Goal: Task Accomplishment & Management: Use online tool/utility

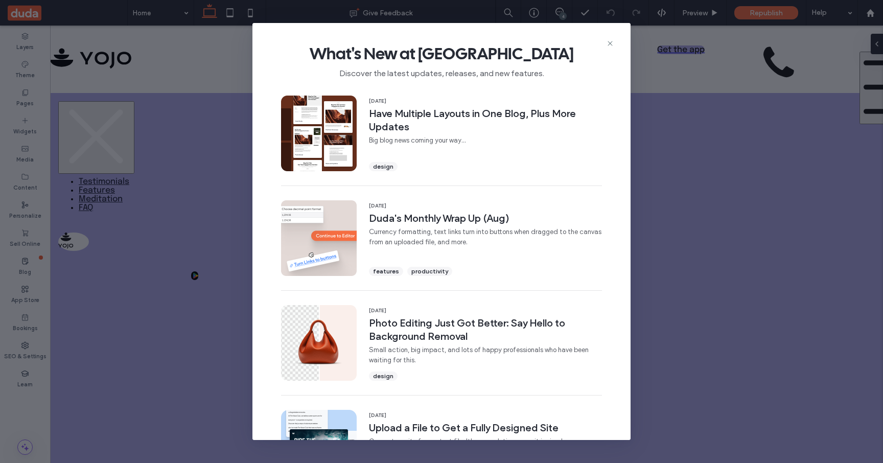
click at [610, 44] on div at bounding box center [441, 231] width 883 height 463
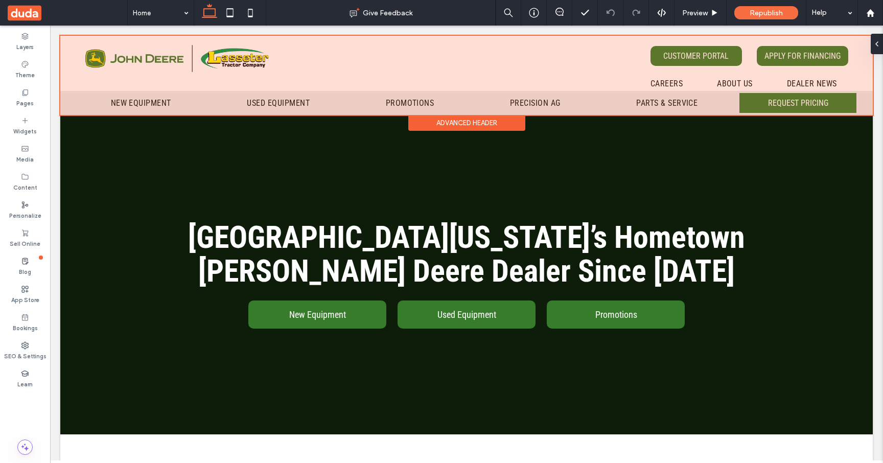
click at [427, 107] on div at bounding box center [466, 75] width 813 height 79
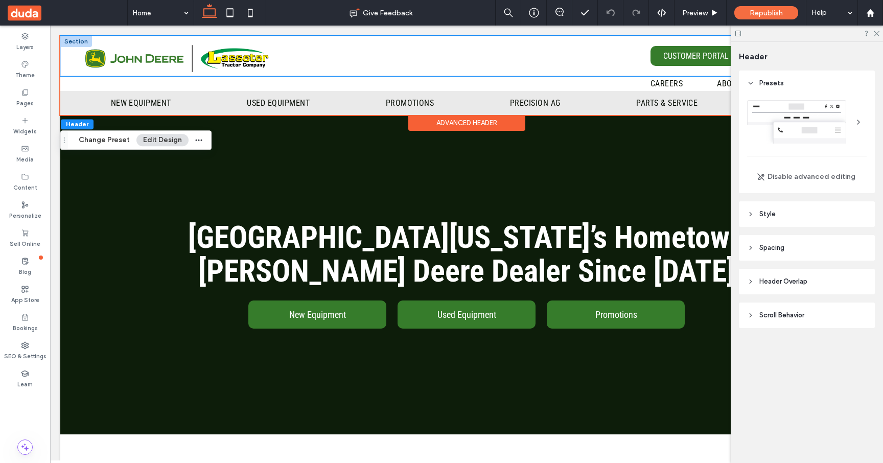
click at [66, 59] on div "CUSTOMER PORTAL APPLY FOR FINANCING" at bounding box center [466, 56] width 813 height 40
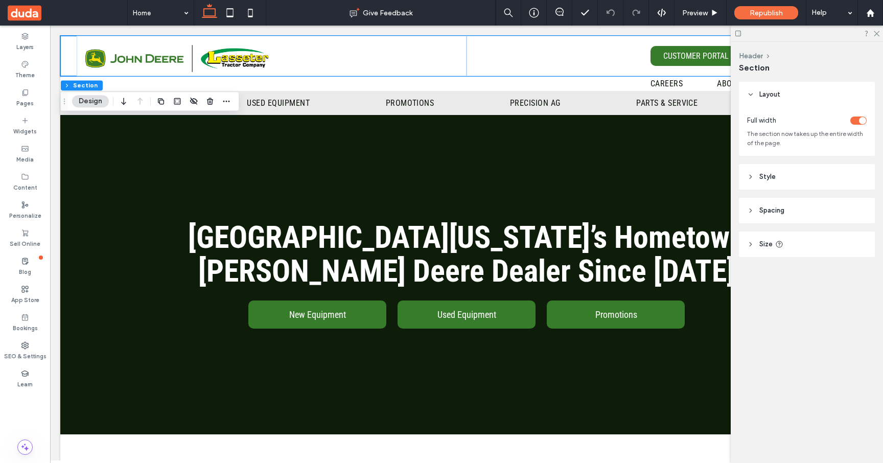
click at [758, 245] on header "Size" at bounding box center [807, 245] width 136 height 26
click at [765, 212] on span "Spacing" at bounding box center [772, 211] width 25 height 10
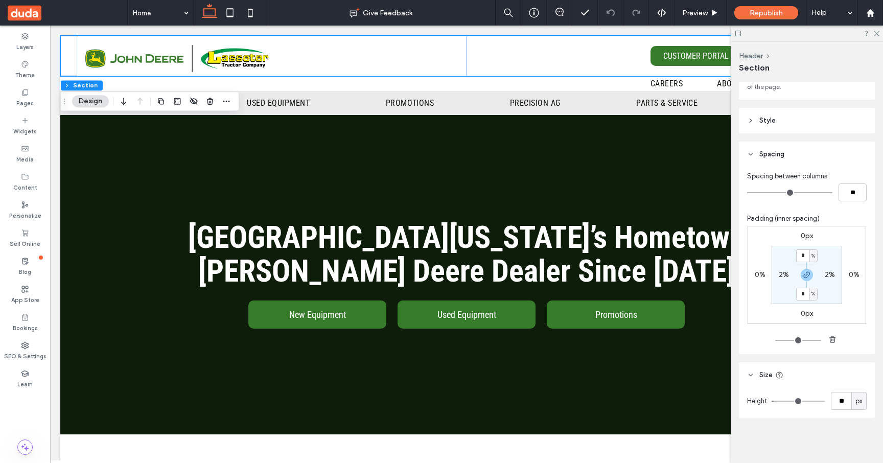
scroll to position [32, 0]
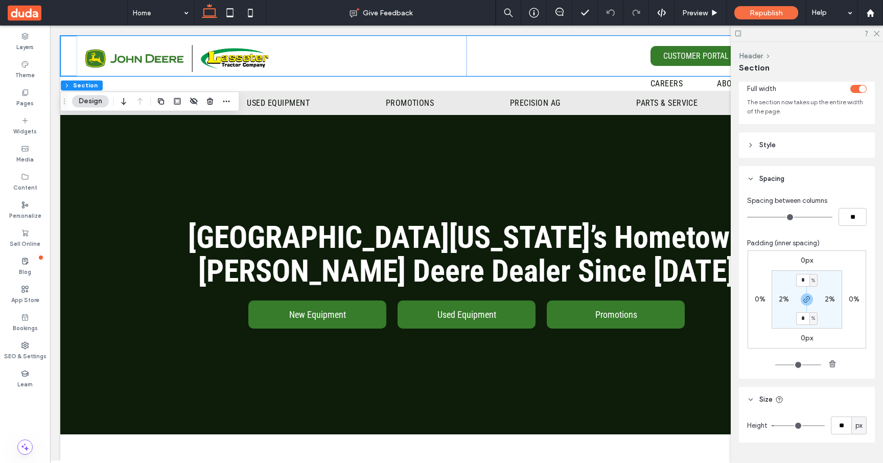
click at [770, 186] on header "Spacing" at bounding box center [807, 179] width 136 height 26
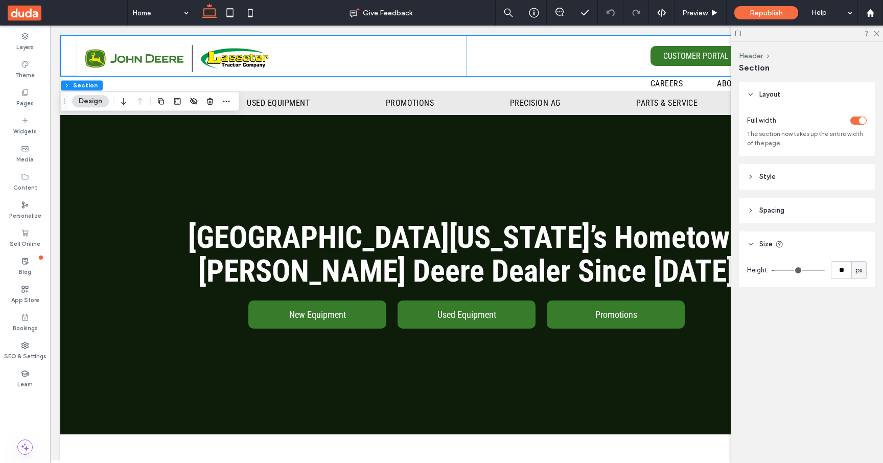
click at [763, 245] on span "Size" at bounding box center [766, 244] width 13 height 10
click at [764, 179] on span "Style" at bounding box center [768, 177] width 16 height 10
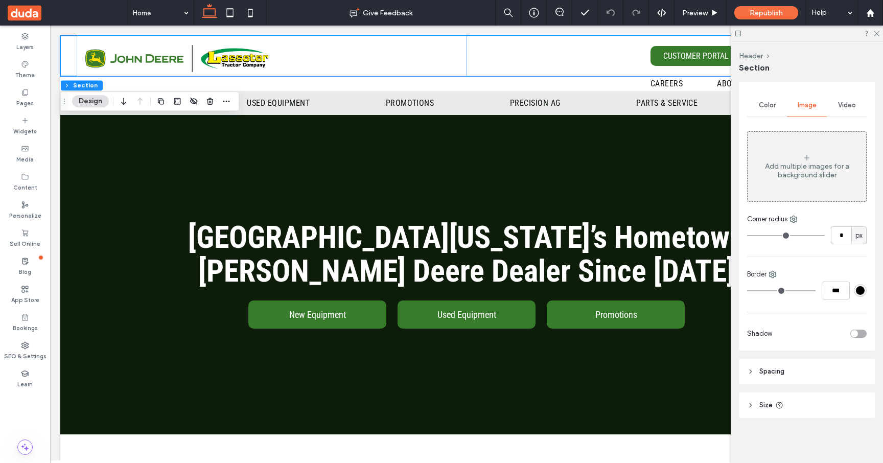
scroll to position [88, 0]
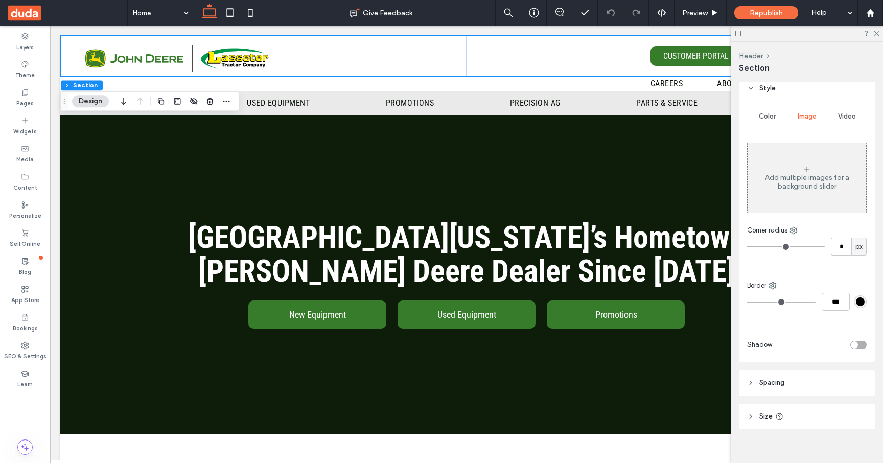
click at [765, 88] on span "Style" at bounding box center [768, 88] width 16 height 10
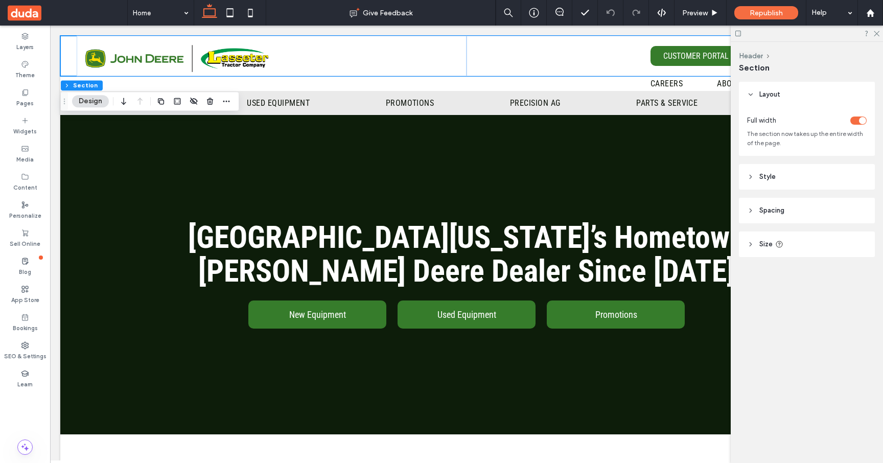
scroll to position [0, 0]
click at [773, 89] on header "Layout" at bounding box center [807, 95] width 136 height 26
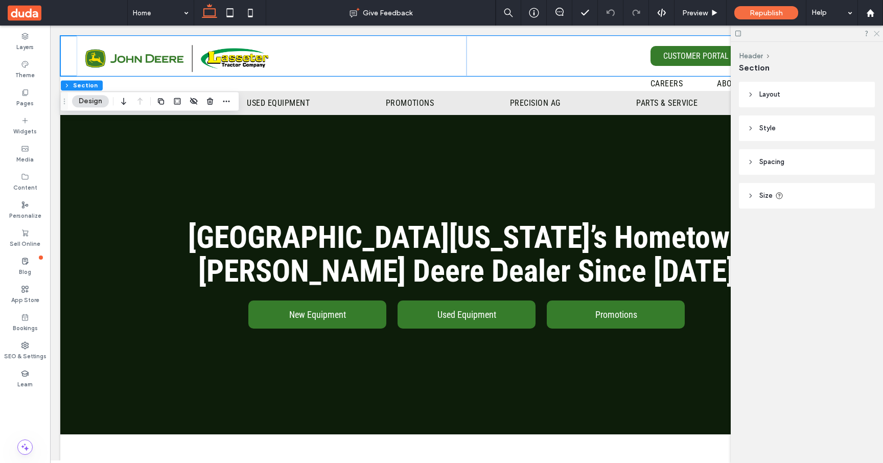
click at [878, 35] on icon at bounding box center [876, 33] width 7 height 7
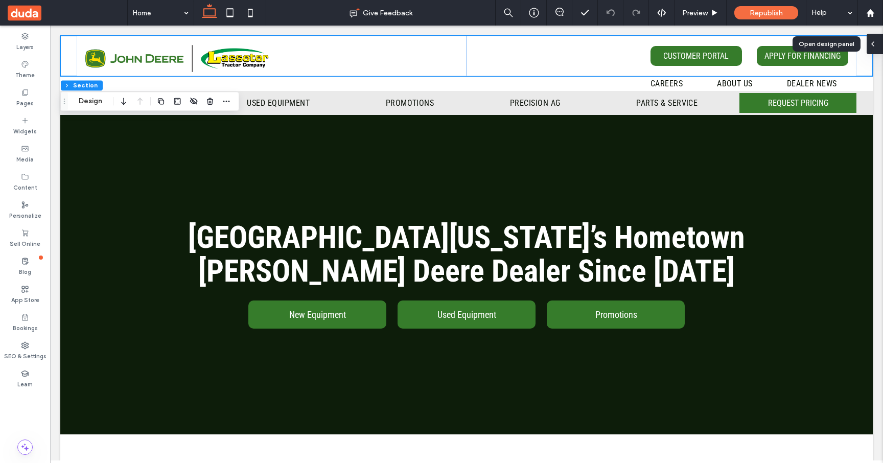
click at [877, 46] on div at bounding box center [875, 44] width 16 height 20
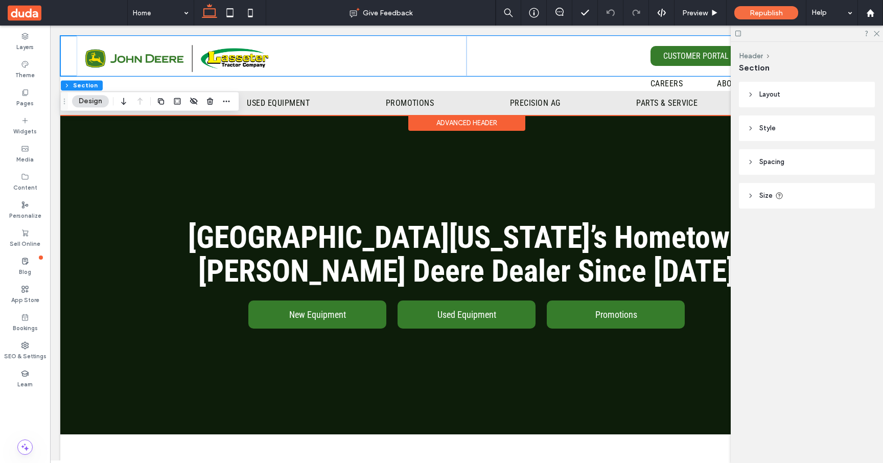
click at [430, 120] on div "Advanced Header" at bounding box center [466, 123] width 117 height 16
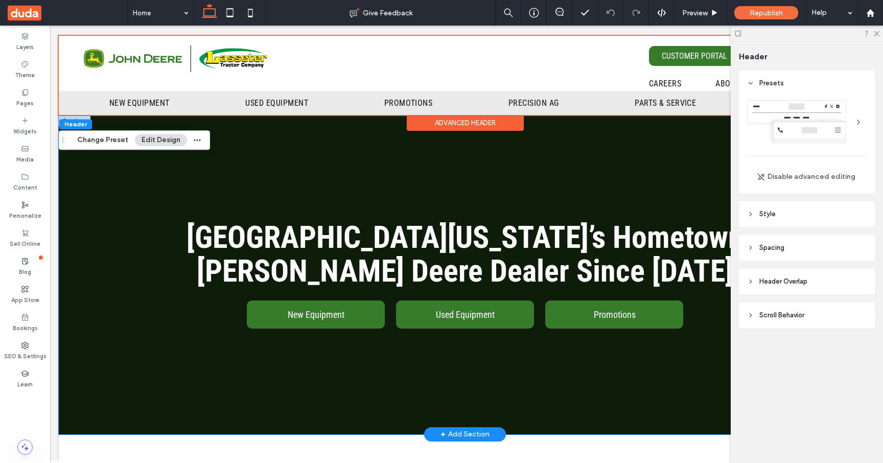
scroll to position [0, 1]
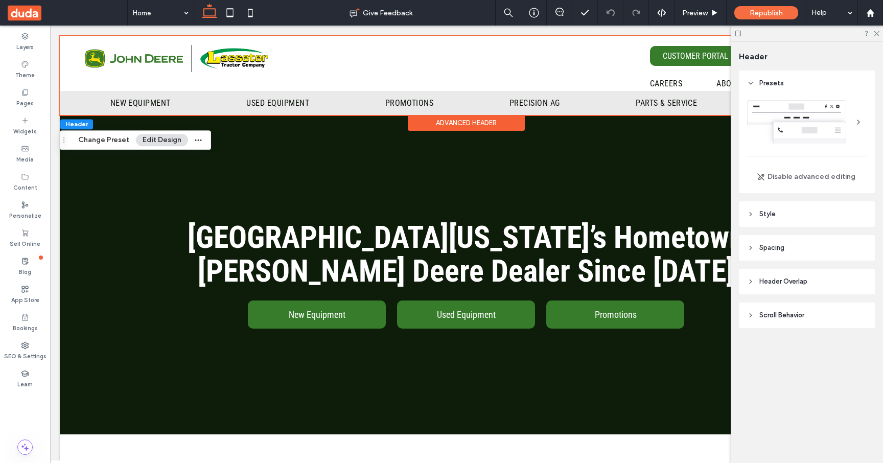
click at [791, 316] on span "Scroll Behavior" at bounding box center [782, 315] width 45 height 10
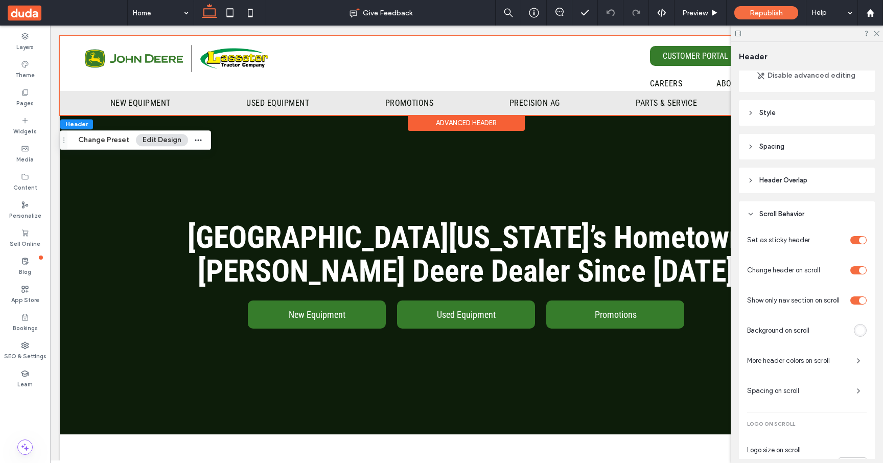
scroll to position [109, 0]
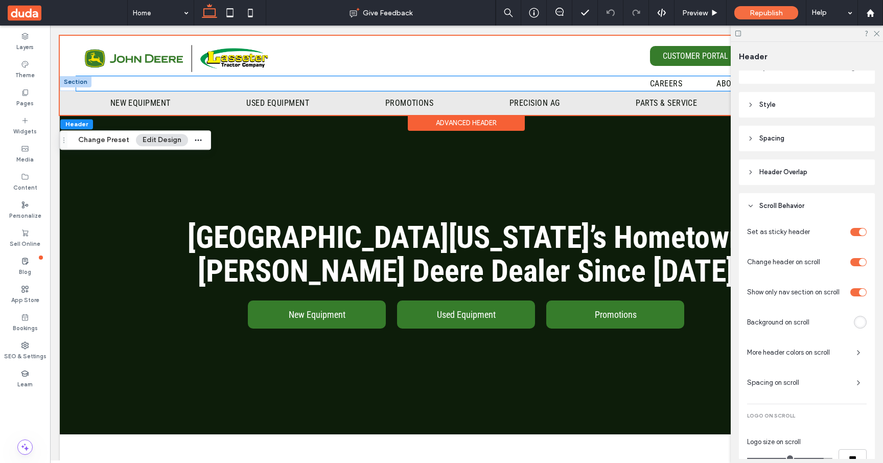
click at [627, 83] on div "Careers About Us Dealer News" at bounding box center [466, 83] width 780 height 15
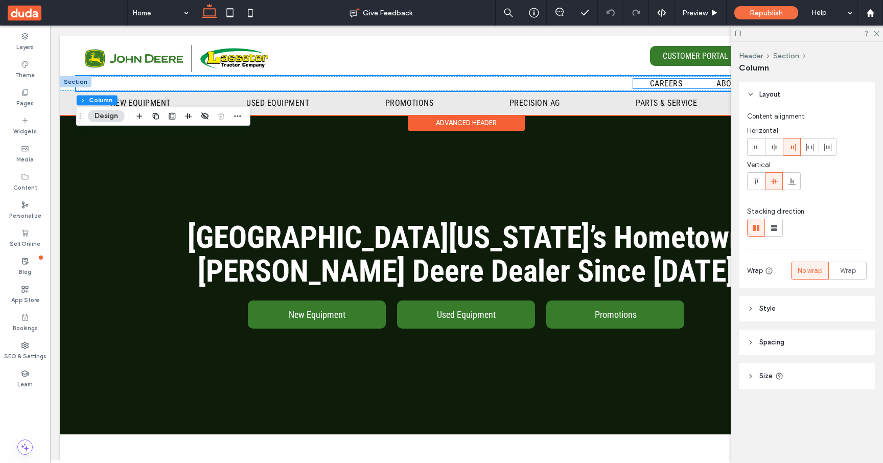
click at [640, 83] on ul "Careers About Us Dealer News" at bounding box center [743, 84] width 221 height 10
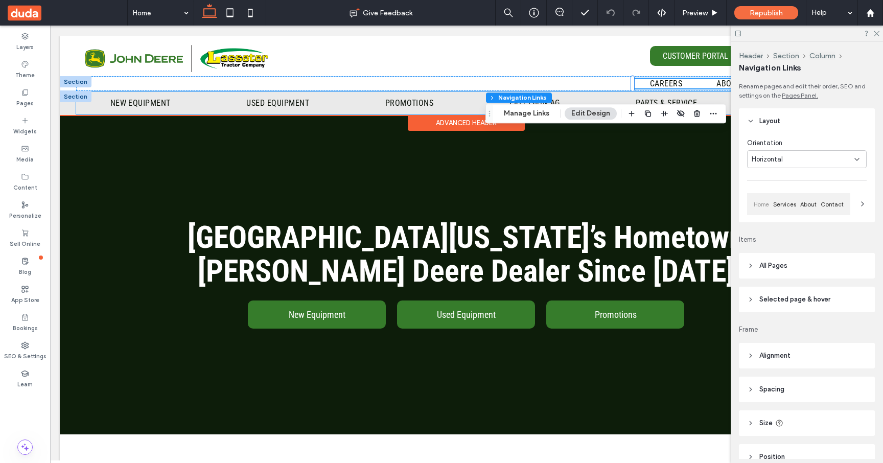
click at [454, 103] on li "Promotions" at bounding box center [413, 103] width 87 height 22
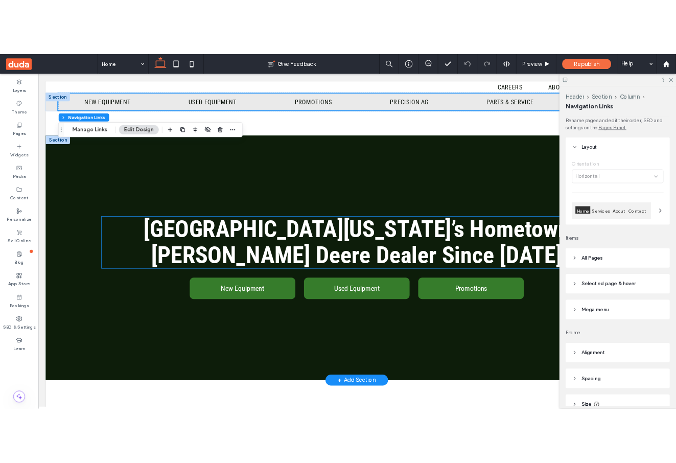
scroll to position [11, 0]
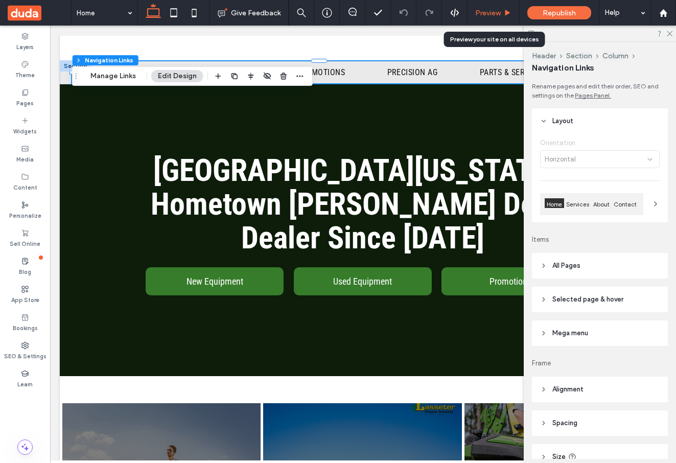
click at [496, 16] on span "Preview" at bounding box center [488, 13] width 26 height 9
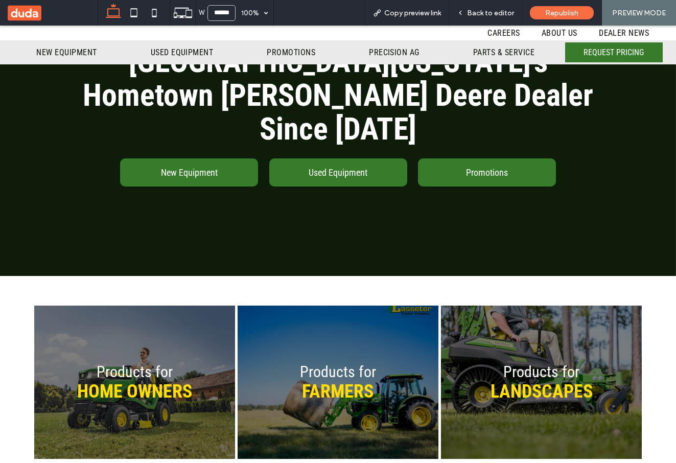
scroll to position [150, 0]
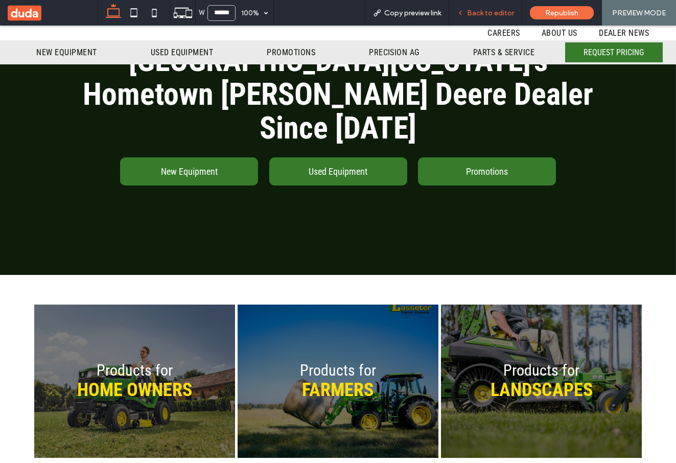
click at [478, 11] on span "Back to editor" at bounding box center [490, 13] width 47 height 9
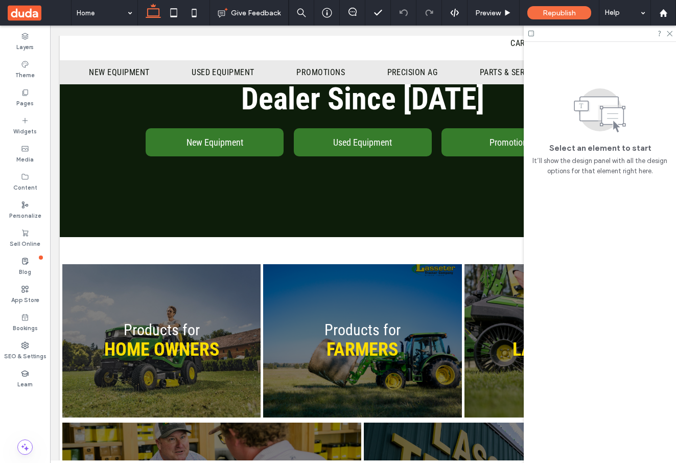
click at [12, 426] on div "Layers Theme Pages Widgets Media Content Personalize Sell Online Blog App Store…" at bounding box center [25, 245] width 50 height 438
click at [20, 448] on span at bounding box center [17, 449] width 15 height 8
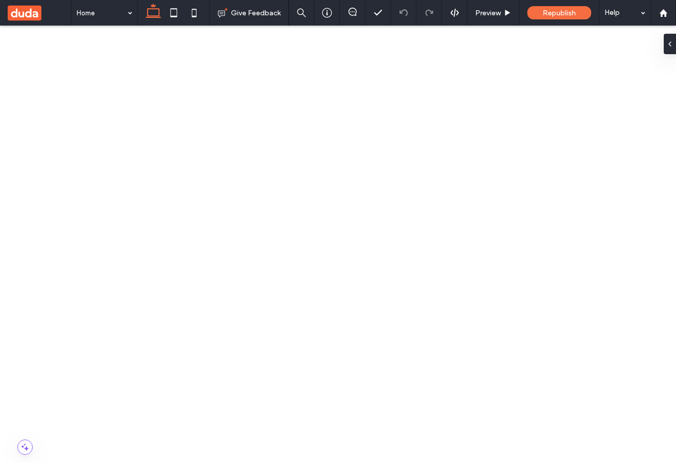
scroll to position [90, 0]
click at [487, 7] on div "Preview" at bounding box center [494, 13] width 52 height 26
click at [491, 16] on span "Preview" at bounding box center [488, 13] width 26 height 9
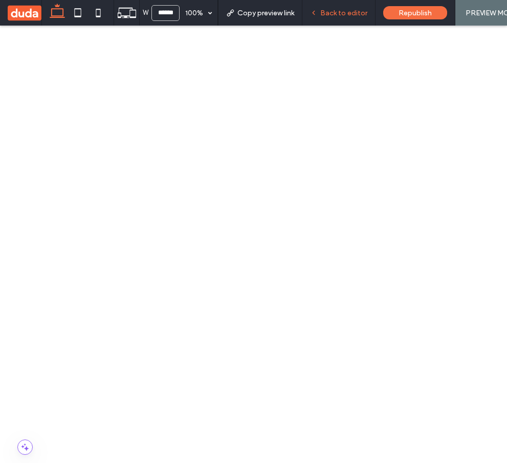
click at [346, 12] on span "Back to editor" at bounding box center [343, 13] width 47 height 9
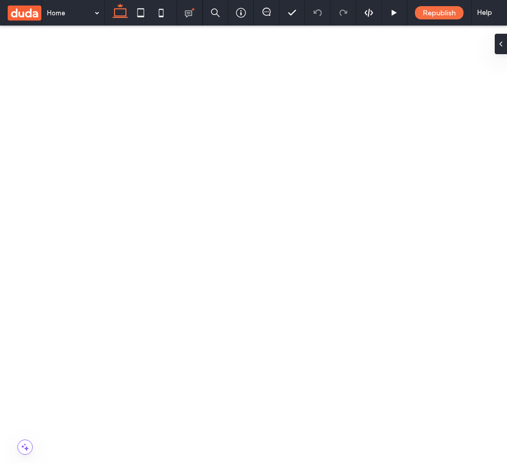
click at [395, 9] on icon at bounding box center [394, 13] width 8 height 8
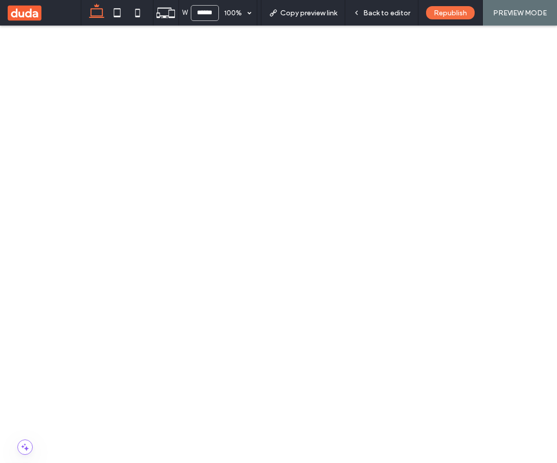
scroll to position [914, 0]
click at [386, 9] on span "Back to editor" at bounding box center [386, 13] width 47 height 9
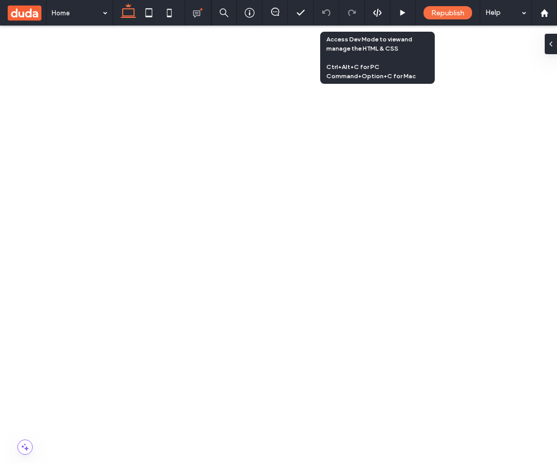
scroll to position [907, 0]
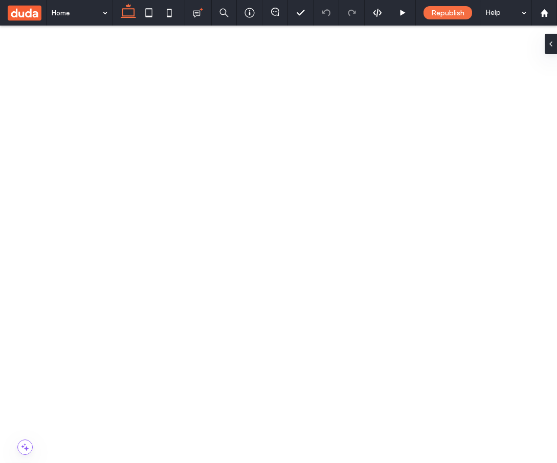
click at [404, 14] on icon at bounding box center [403, 13] width 8 height 8
click at [401, 15] on icon at bounding box center [403, 13] width 8 height 8
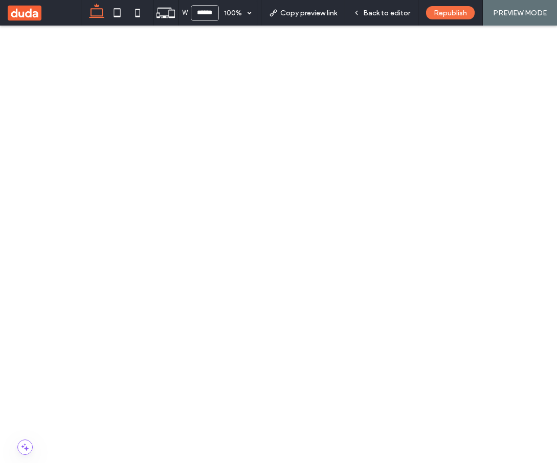
scroll to position [309, 0]
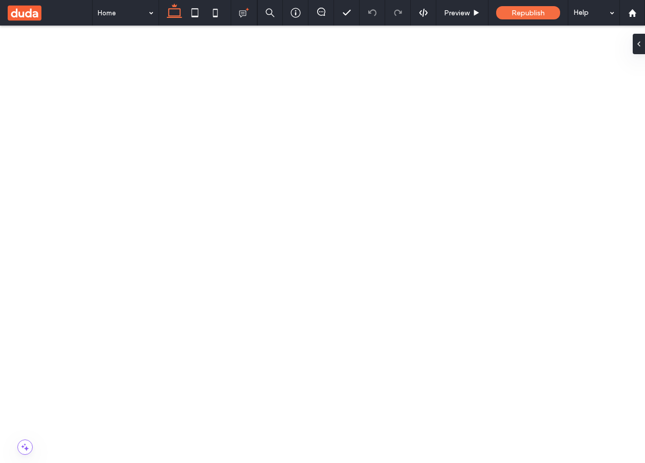
scroll to position [111, 0]
click at [457, 9] on span "Preview" at bounding box center [457, 13] width 26 height 9
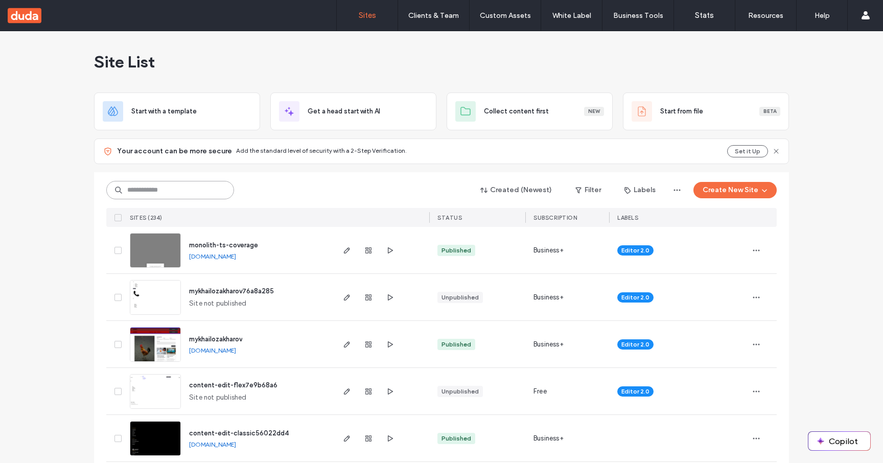
click at [169, 189] on input at bounding box center [170, 190] width 128 height 18
paste input "**********"
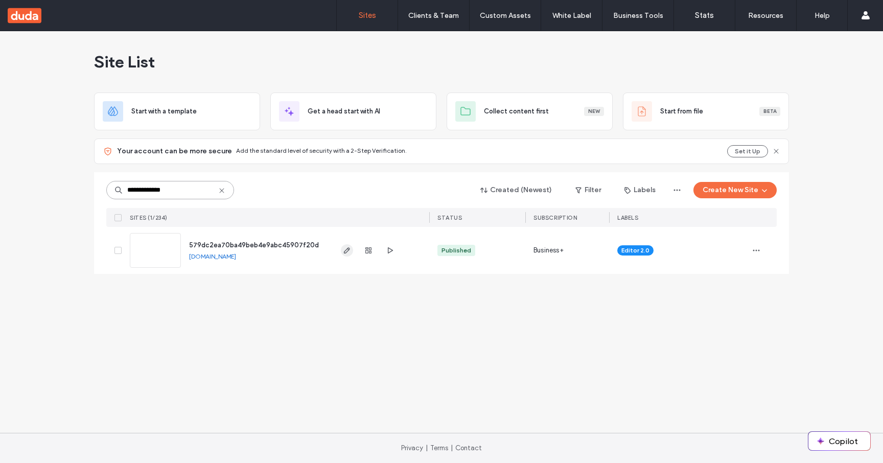
type input "**********"
click at [345, 250] on icon "button" at bounding box center [347, 250] width 8 height 8
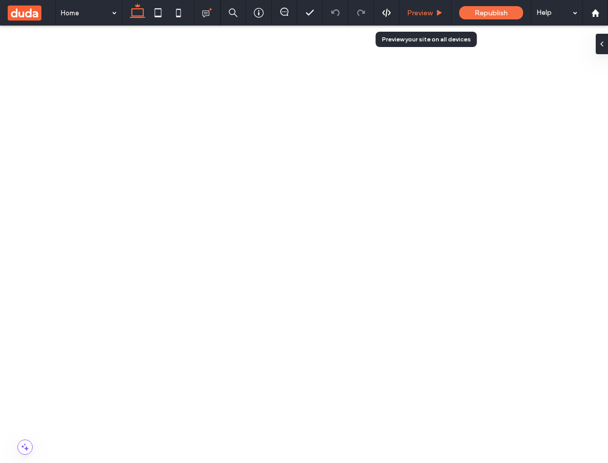
click at [429, 16] on span "Preview" at bounding box center [420, 13] width 26 height 9
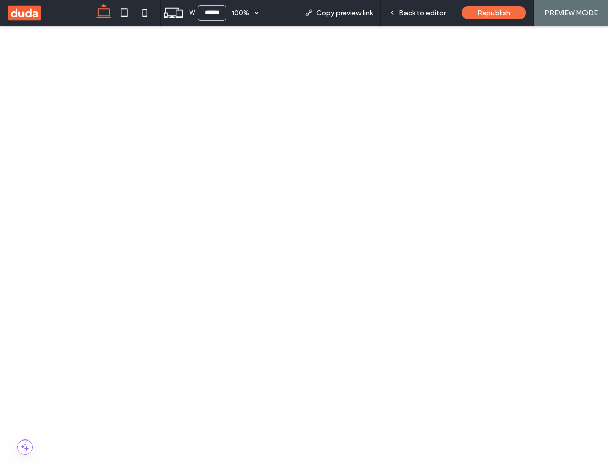
scroll to position [94, 0]
click at [437, 13] on span "Back to editor" at bounding box center [422, 13] width 47 height 9
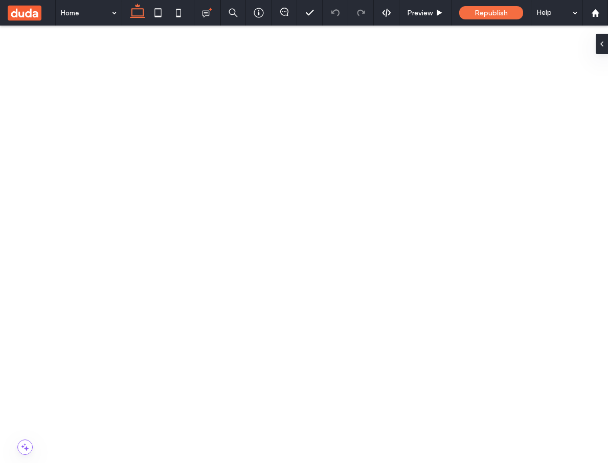
scroll to position [116, 0]
click at [428, 10] on span "Preview" at bounding box center [420, 13] width 26 height 9
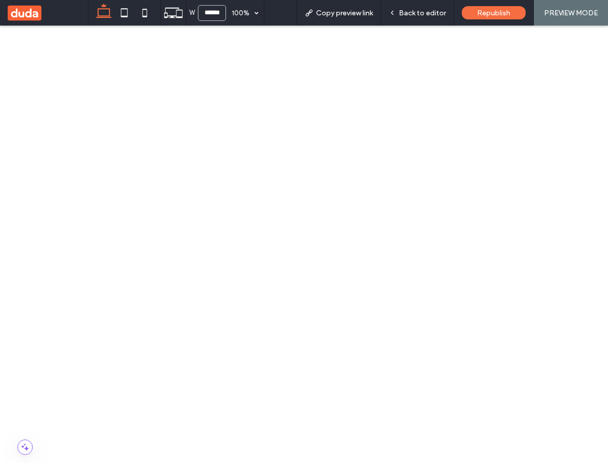
scroll to position [136, 0]
click at [425, 23] on div "Back to editor" at bounding box center [417, 13] width 73 height 26
click at [424, 10] on span "Back to editor" at bounding box center [422, 13] width 47 height 9
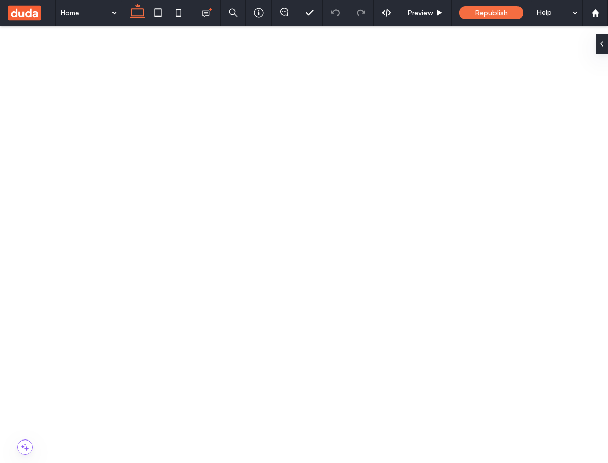
scroll to position [158, 0]
click at [430, 14] on span "Preview" at bounding box center [420, 13] width 26 height 9
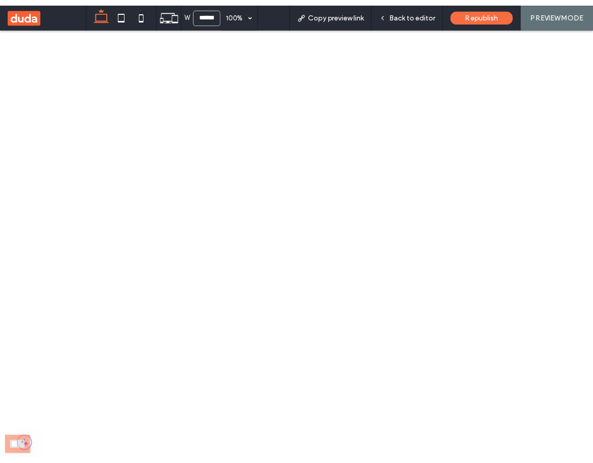
scroll to position [471, 0]
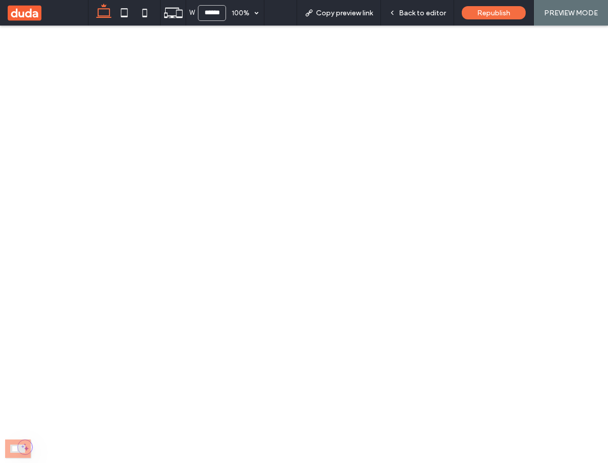
drag, startPoint x: 606, startPoint y: 913, endPoint x: 576, endPoint y: 913, distance: 30.2
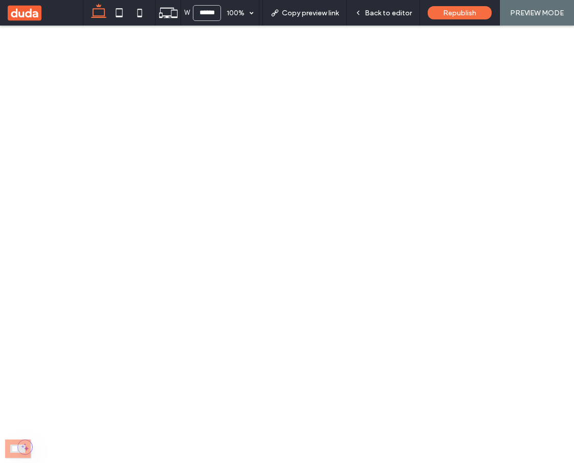
scroll to position [456, 0]
click at [393, 12] on span "Back to editor" at bounding box center [387, 13] width 47 height 9
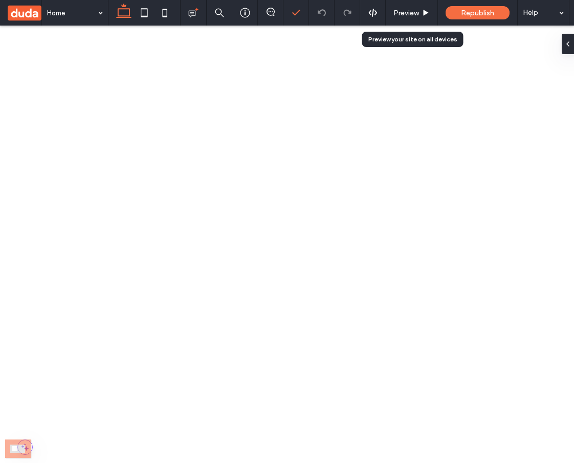
scroll to position [443, 0]
click at [408, 15] on span "Preview" at bounding box center [406, 13] width 26 height 9
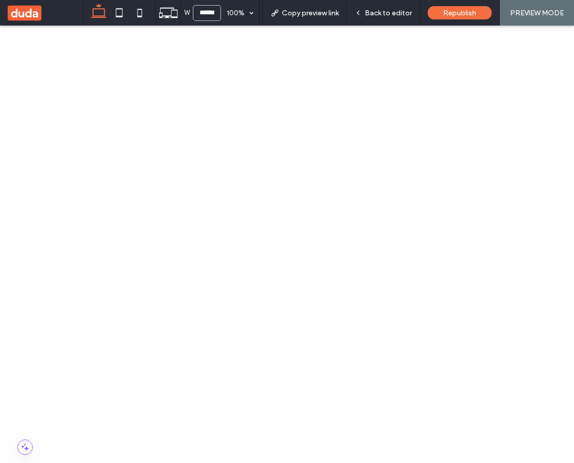
scroll to position [69, 0]
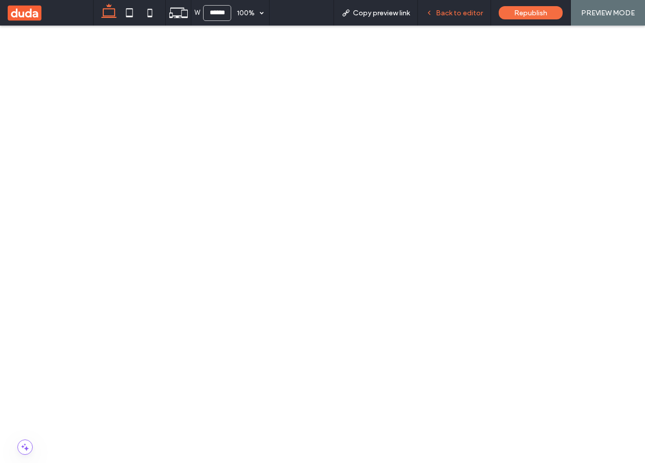
click at [471, 19] on div "Back to editor" at bounding box center [454, 13] width 73 height 26
click at [470, 7] on div "Back to editor" at bounding box center [454, 13] width 73 height 26
click at [446, 11] on span "Back to editor" at bounding box center [459, 13] width 47 height 9
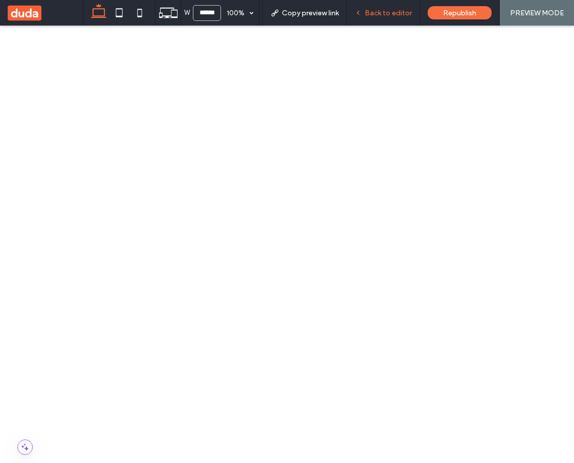
click at [386, 14] on span "Back to editor" at bounding box center [387, 13] width 47 height 9
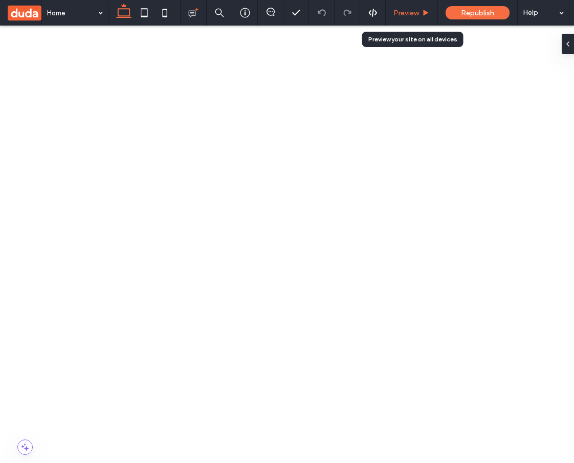
click at [412, 18] on div "Preview" at bounding box center [411, 13] width 52 height 26
click at [418, 6] on div "Preview" at bounding box center [411, 13] width 52 height 26
click at [410, 10] on span "Preview" at bounding box center [406, 13] width 26 height 9
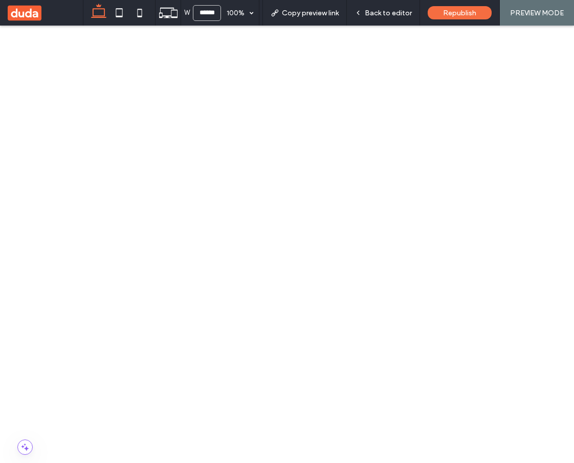
scroll to position [128, 0]
click at [168, 14] on icon at bounding box center [167, 12] width 19 height 19
click at [103, 13] on icon at bounding box center [98, 13] width 20 height 20
click at [174, 11] on icon at bounding box center [167, 12] width 19 height 19
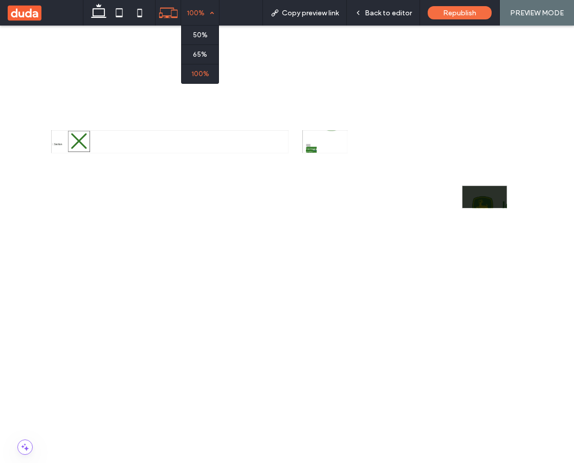
click at [203, 15] on div "100%" at bounding box center [195, 13] width 29 height 26
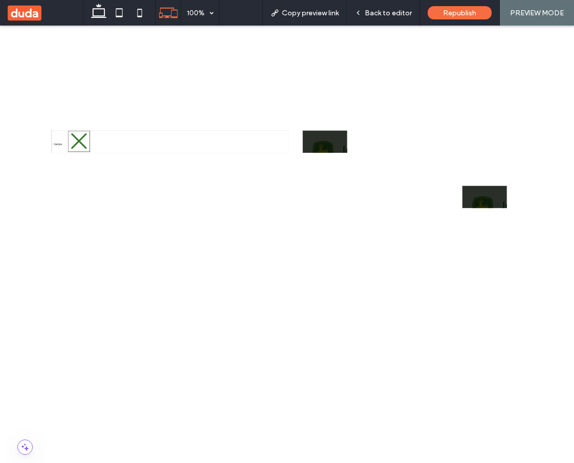
click at [102, 17] on use at bounding box center [98, 11] width 15 height 14
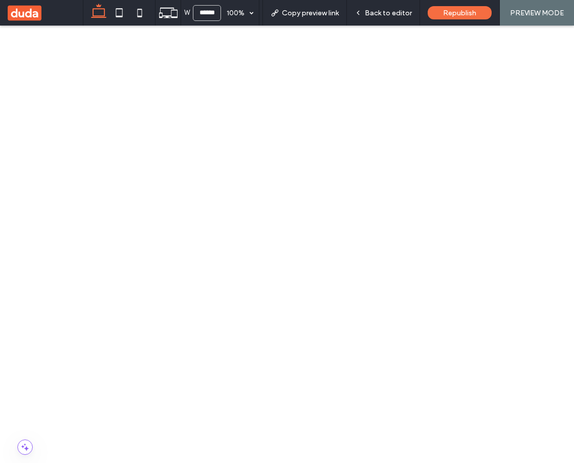
scroll to position [483, 0]
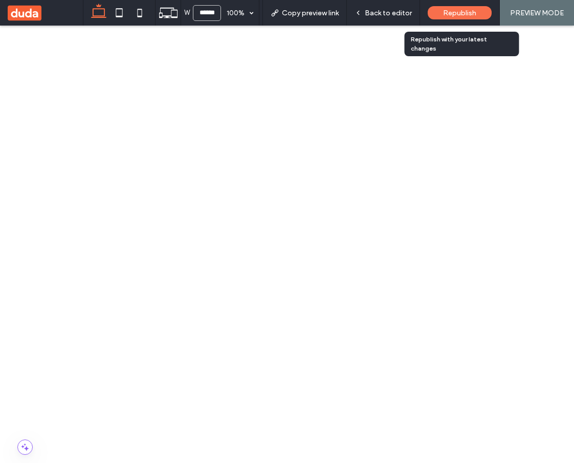
click at [468, 13] on span "Republish" at bounding box center [459, 13] width 33 height 9
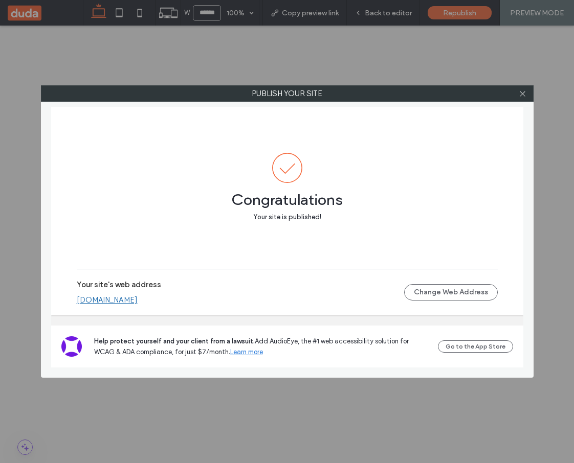
click at [138, 301] on link "[DOMAIN_NAME]" at bounding box center [107, 299] width 61 height 9
